Goal: Navigation & Orientation: Go to known website

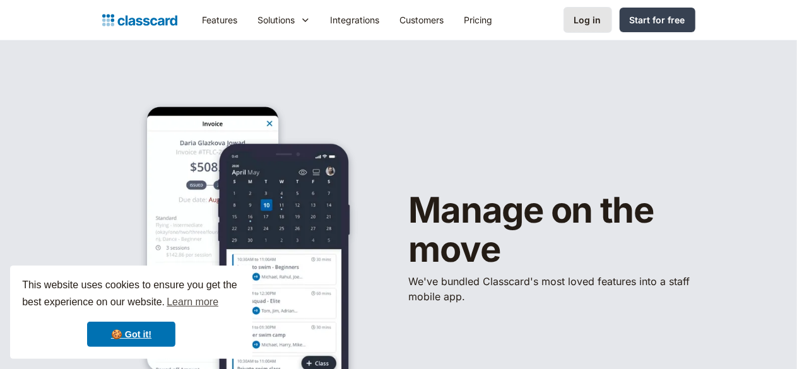
click at [612, 17] on link "Log in" at bounding box center [588, 20] width 49 height 26
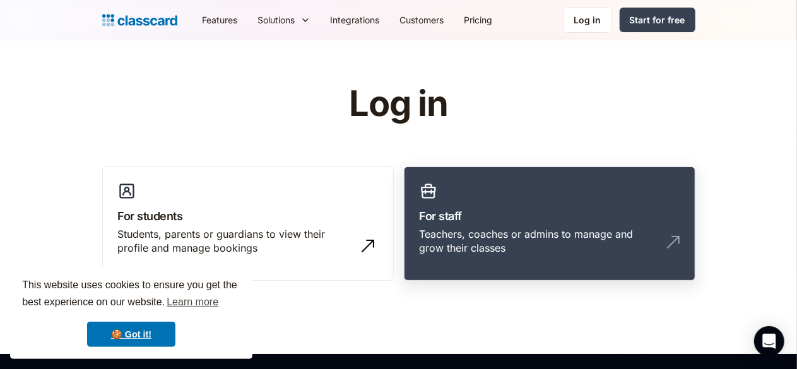
click at [502, 216] on h3 "For staff" at bounding box center [550, 216] width 260 height 17
